Goal: Task Accomplishment & Management: Complete application form

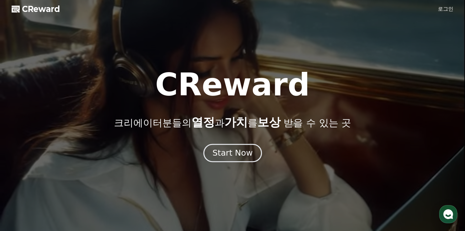
click at [234, 153] on div "Start Now" at bounding box center [232, 152] width 40 height 11
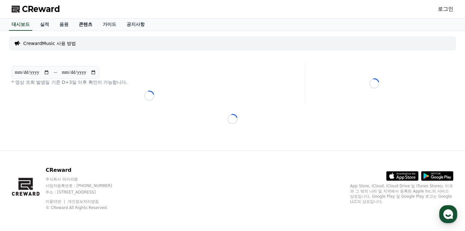
click at [85, 25] on link "콘텐츠" at bounding box center [86, 24] width 24 height 12
click at [452, 11] on link "로그인" at bounding box center [445, 9] width 15 height 8
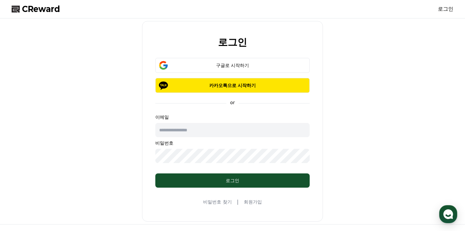
click at [256, 201] on link "회원가입" at bounding box center [253, 201] width 18 height 6
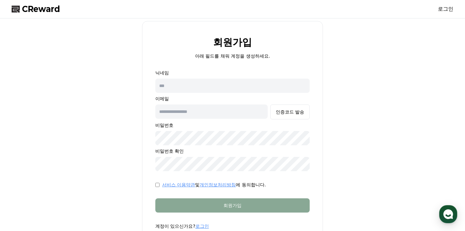
click at [202, 85] on input "text" at bounding box center [232, 85] width 154 height 14
type input "*"
type input "******"
click at [199, 112] on input "text" at bounding box center [211, 111] width 112 height 14
type input "**********"
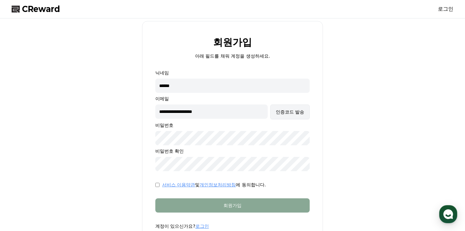
click at [296, 113] on div "인증코드 발송" at bounding box center [290, 111] width 28 height 6
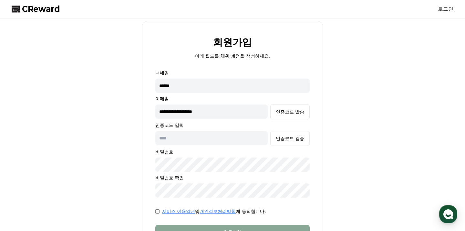
click at [235, 136] on input "text" at bounding box center [211, 138] width 112 height 14
type input "******"
click at [306, 137] on button "인증코드 검증" at bounding box center [289, 138] width 39 height 15
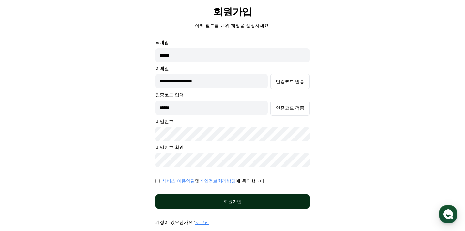
scroll to position [31, 0]
click at [219, 201] on div "회원가입" at bounding box center [232, 201] width 129 height 6
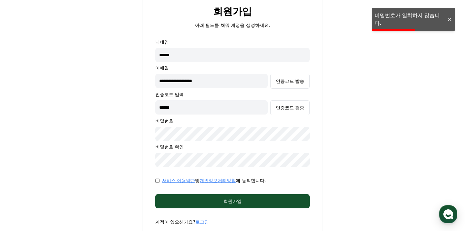
click at [150, 134] on form "**********" at bounding box center [232, 132] width 175 height 186
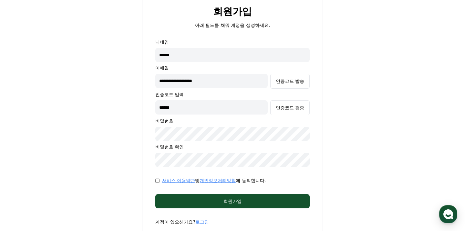
click at [167, 169] on form "**********" at bounding box center [232, 132] width 175 height 186
click at [145, 158] on form "**********" at bounding box center [232, 132] width 175 height 186
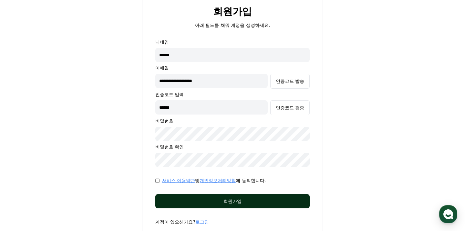
click at [194, 200] on div "회원가입" at bounding box center [232, 201] width 129 height 6
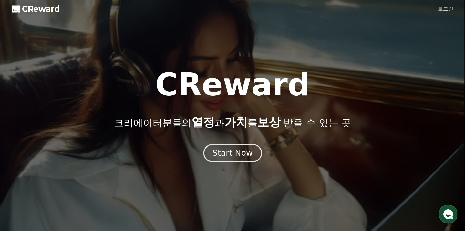
click at [238, 148] on div "Start Now" at bounding box center [232, 152] width 40 height 11
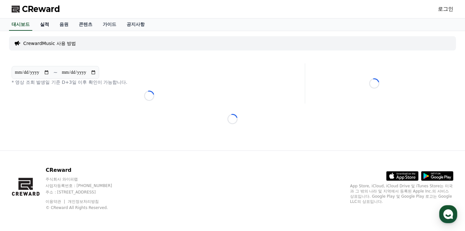
click at [44, 24] on link "실적" at bounding box center [44, 24] width 19 height 12
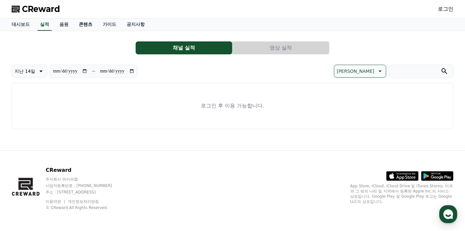
click at [79, 24] on link "콘텐츠" at bounding box center [86, 24] width 24 height 12
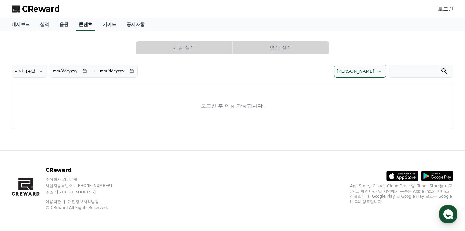
click at [79, 26] on link "콘텐츠" at bounding box center [85, 24] width 19 height 12
click at [47, 11] on span "CReward" at bounding box center [41, 9] width 38 height 10
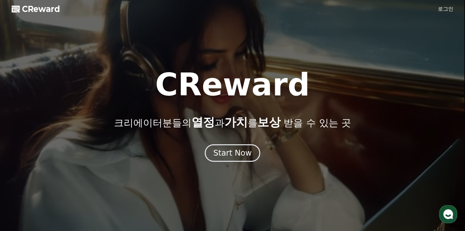
click at [448, 8] on link "로그인" at bounding box center [445, 9] width 15 height 8
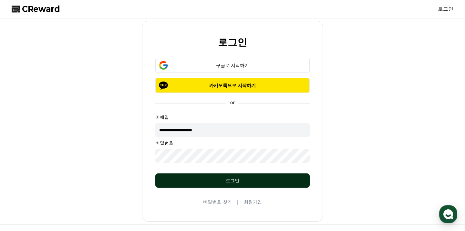
click at [243, 178] on div "로그인" at bounding box center [232, 180] width 129 height 6
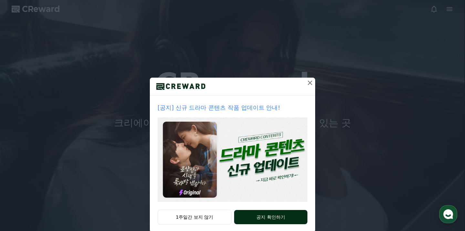
click at [269, 214] on button "공지 확인하기" at bounding box center [270, 217] width 73 height 14
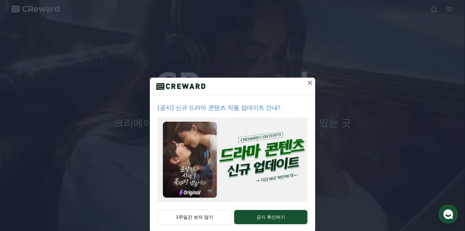
scroll to position [12, 0]
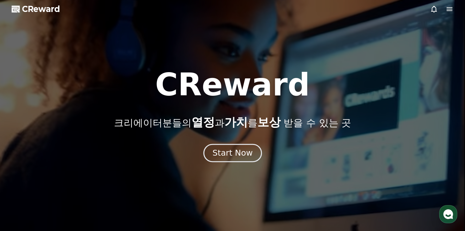
click at [238, 151] on div "Start Now" at bounding box center [232, 152] width 40 height 11
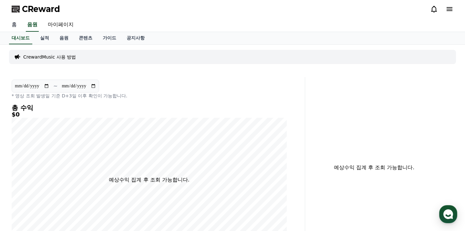
click at [16, 24] on link "홈" at bounding box center [13, 25] width 15 height 14
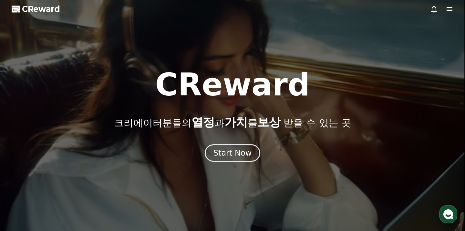
click at [53, 12] on span "CReward" at bounding box center [41, 9] width 38 height 10
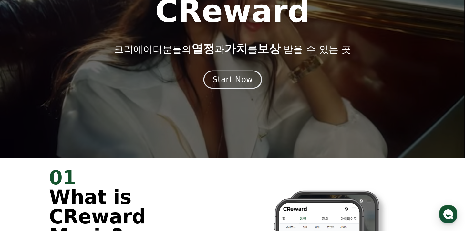
scroll to position [74, 0]
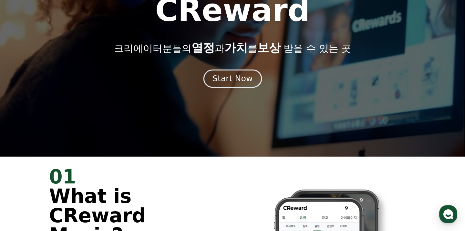
click at [228, 80] on div "Start Now" at bounding box center [232, 78] width 40 height 11
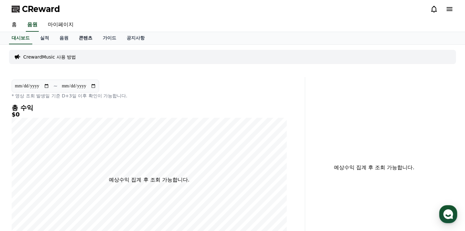
click at [74, 36] on link "콘텐츠" at bounding box center [86, 38] width 24 height 12
click at [56, 57] on p "CrewardMusic 사용 방법" at bounding box center [49, 57] width 53 height 6
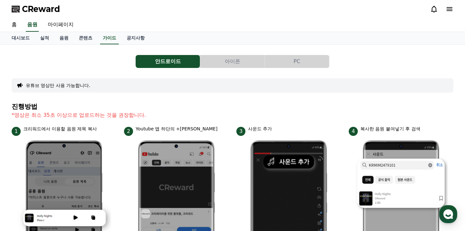
click at [236, 62] on button "아이폰" at bounding box center [232, 61] width 64 height 13
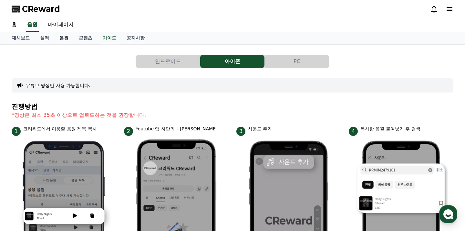
click at [60, 37] on link "음원" at bounding box center [63, 38] width 19 height 12
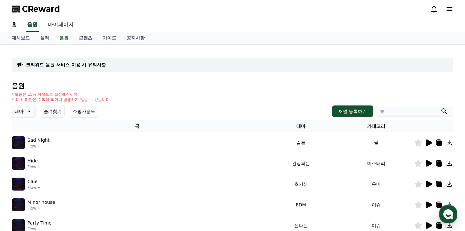
click at [61, 26] on link "마이페이지" at bounding box center [61, 25] width 36 height 14
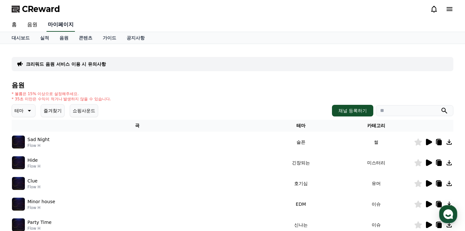
select select "**********"
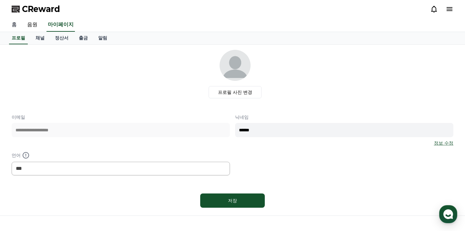
click at [14, 24] on link "홈" at bounding box center [13, 25] width 15 height 14
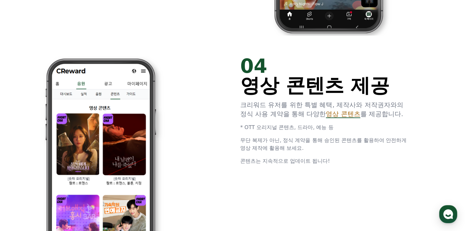
scroll to position [1171, 0]
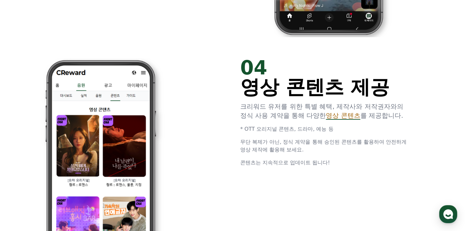
click at [326, 116] on span "영상 콘텐츠" at bounding box center [343, 115] width 34 height 8
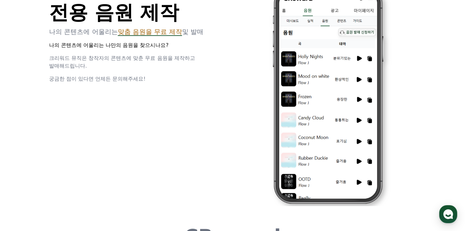
scroll to position [1749, 0]
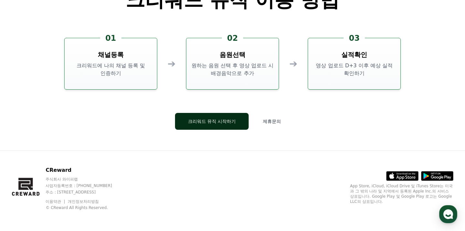
click at [218, 122] on button "크리워드 뮤직 시작하기" at bounding box center [212, 121] width 74 height 17
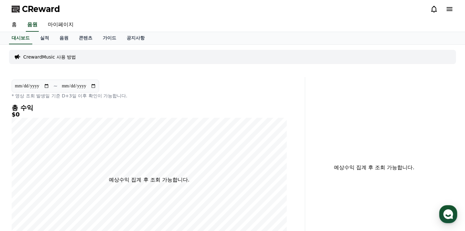
click at [447, 9] on icon at bounding box center [450, 9] width 6 height 4
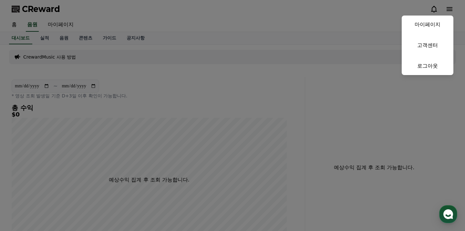
drag, startPoint x: 345, startPoint y: 80, endPoint x: 269, endPoint y: 79, distance: 75.2
click at [343, 80] on button "close" at bounding box center [232, 115] width 465 height 231
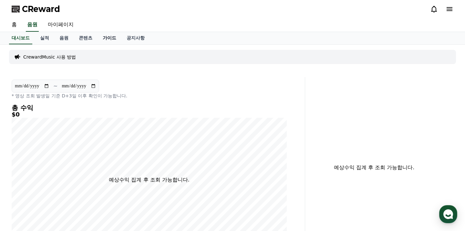
click at [104, 38] on link "가이드" at bounding box center [110, 38] width 24 height 12
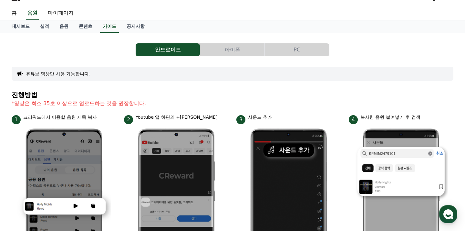
scroll to position [12, 0]
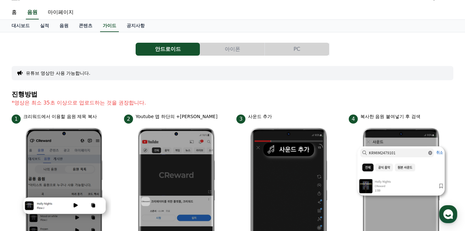
click at [60, 74] on button "유튜브 영상만 사용 가능합니다." at bounding box center [58, 73] width 65 height 6
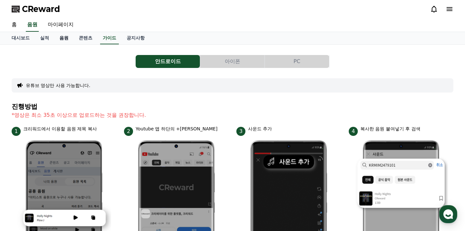
click at [62, 38] on link "음원" at bounding box center [63, 38] width 19 height 12
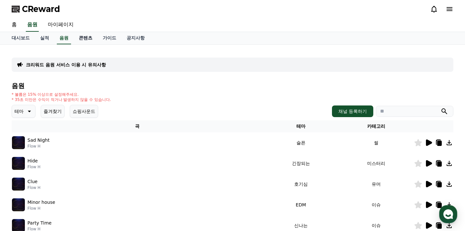
click at [84, 39] on link "콘텐츠" at bounding box center [86, 38] width 24 height 12
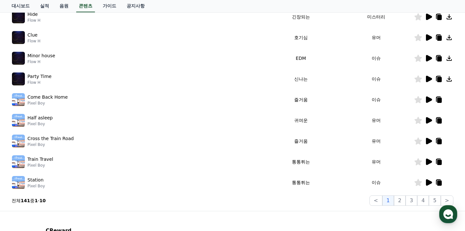
scroll to position [207, 0]
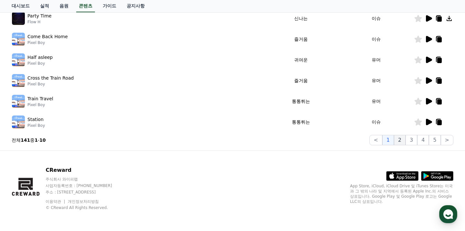
click at [406, 141] on button "2" at bounding box center [412, 140] width 12 height 10
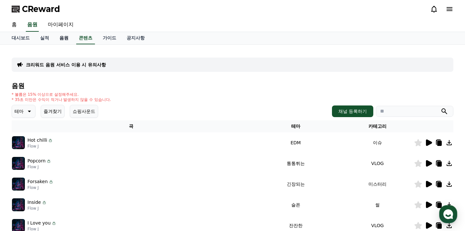
click at [59, 36] on link "음원" at bounding box center [63, 38] width 19 height 12
click at [35, 39] on link "실적" at bounding box center [44, 38] width 19 height 12
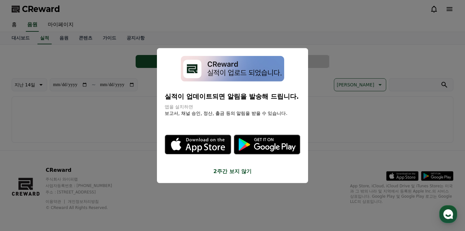
click at [234, 169] on button "2주간 보지 않기" at bounding box center [233, 171] width 136 height 8
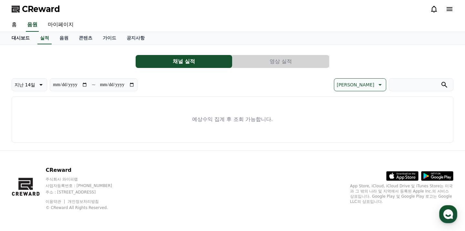
click at [25, 39] on link "대시보드" at bounding box center [20, 38] width 28 height 12
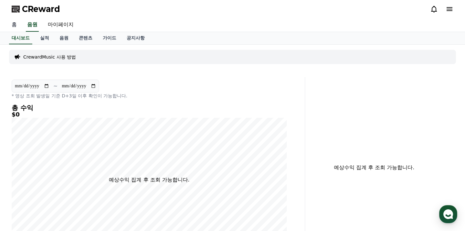
click at [16, 25] on link "홈" at bounding box center [13, 25] width 15 height 14
